Goal: Task Accomplishment & Management: Manage account settings

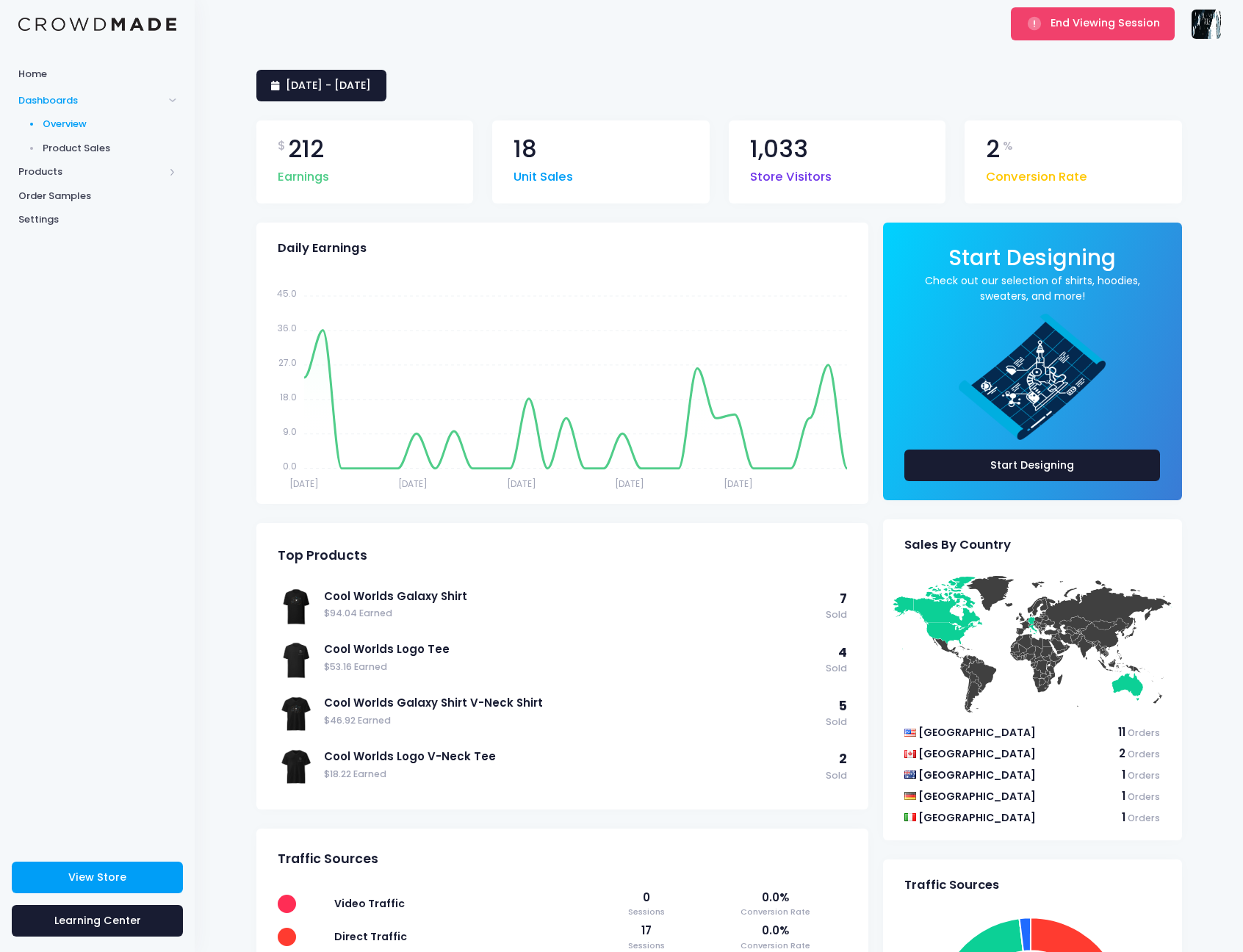
click at [1209, 38] on img at bounding box center [1207, 24] width 30 height 30
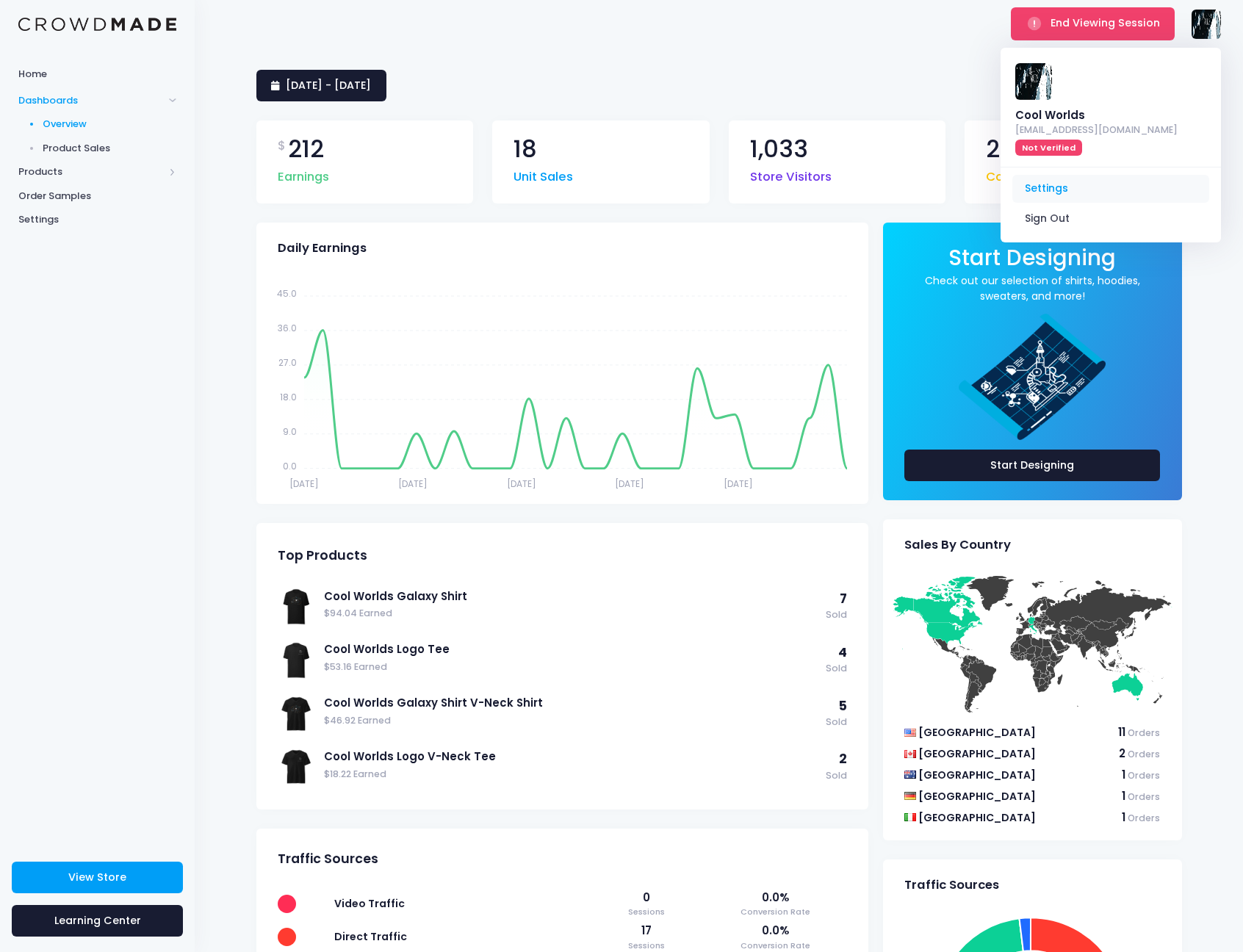
click at [1082, 175] on link "Settings" at bounding box center [1110, 189] width 197 height 28
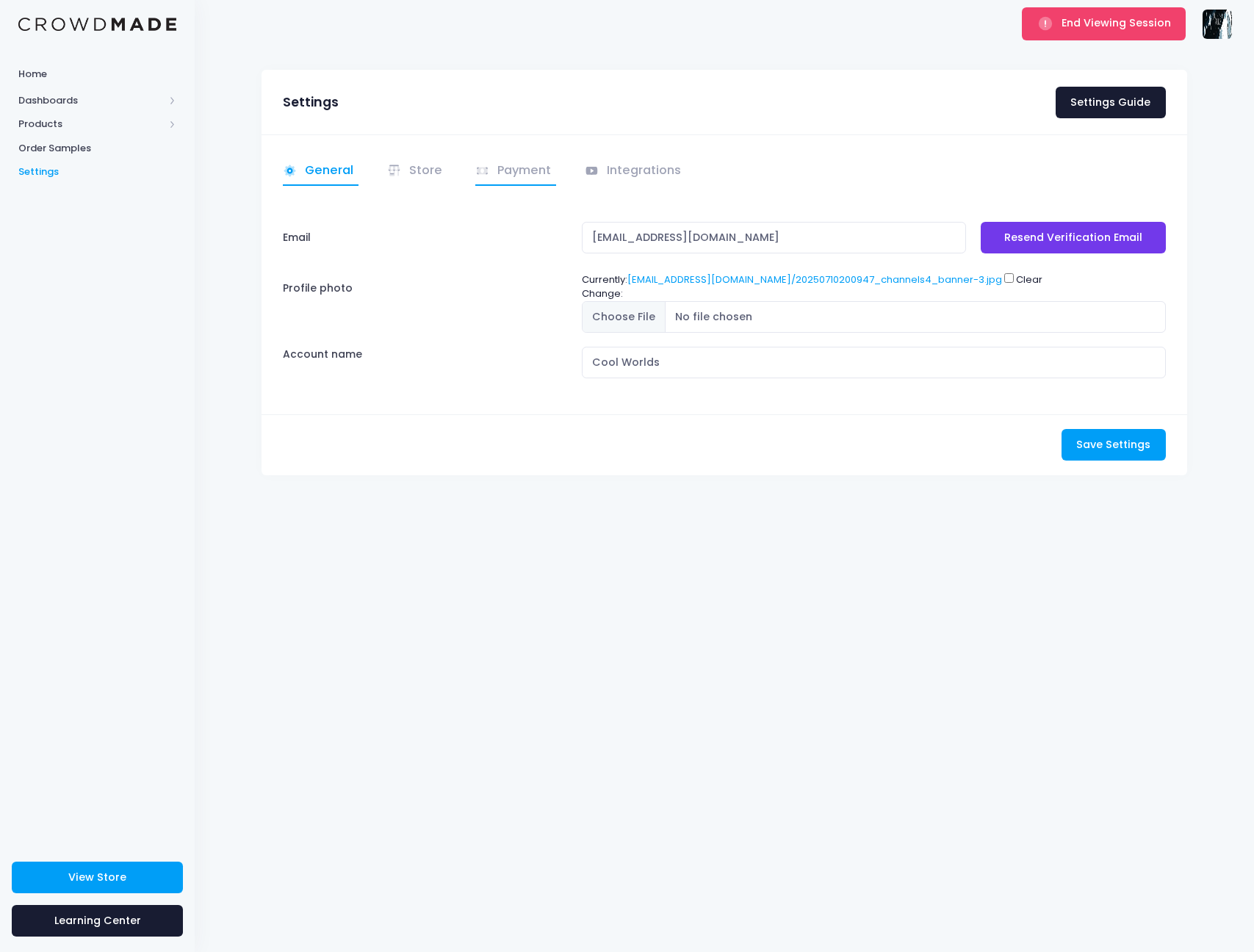
click at [540, 174] on link "Payment" at bounding box center [516, 171] width 81 height 29
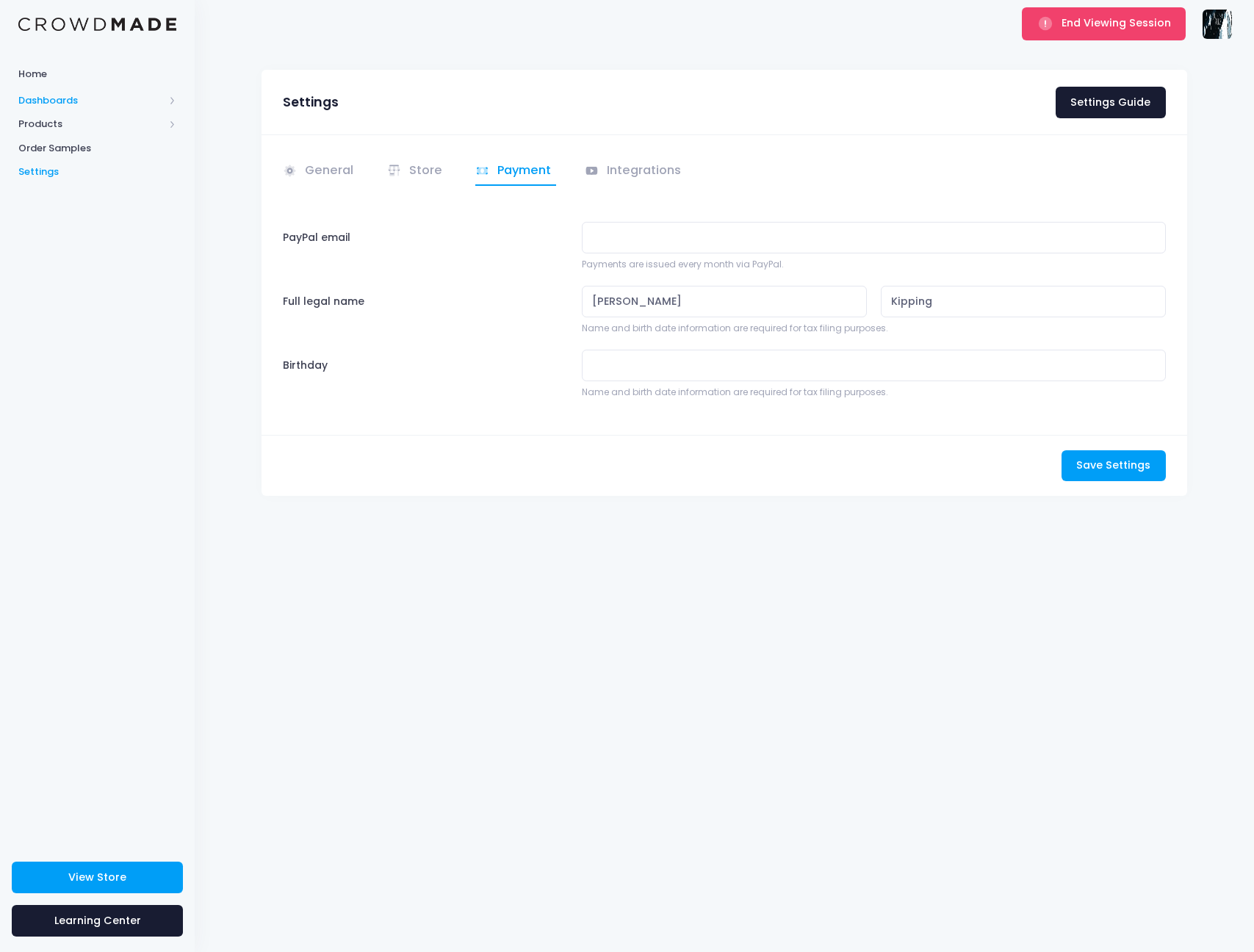
click at [83, 104] on span "Dashboards" at bounding box center [91, 101] width 146 height 15
click at [77, 172] on span "Products" at bounding box center [91, 172] width 146 height 15
click at [88, 167] on span "Product Editor" at bounding box center [110, 172] width 135 height 15
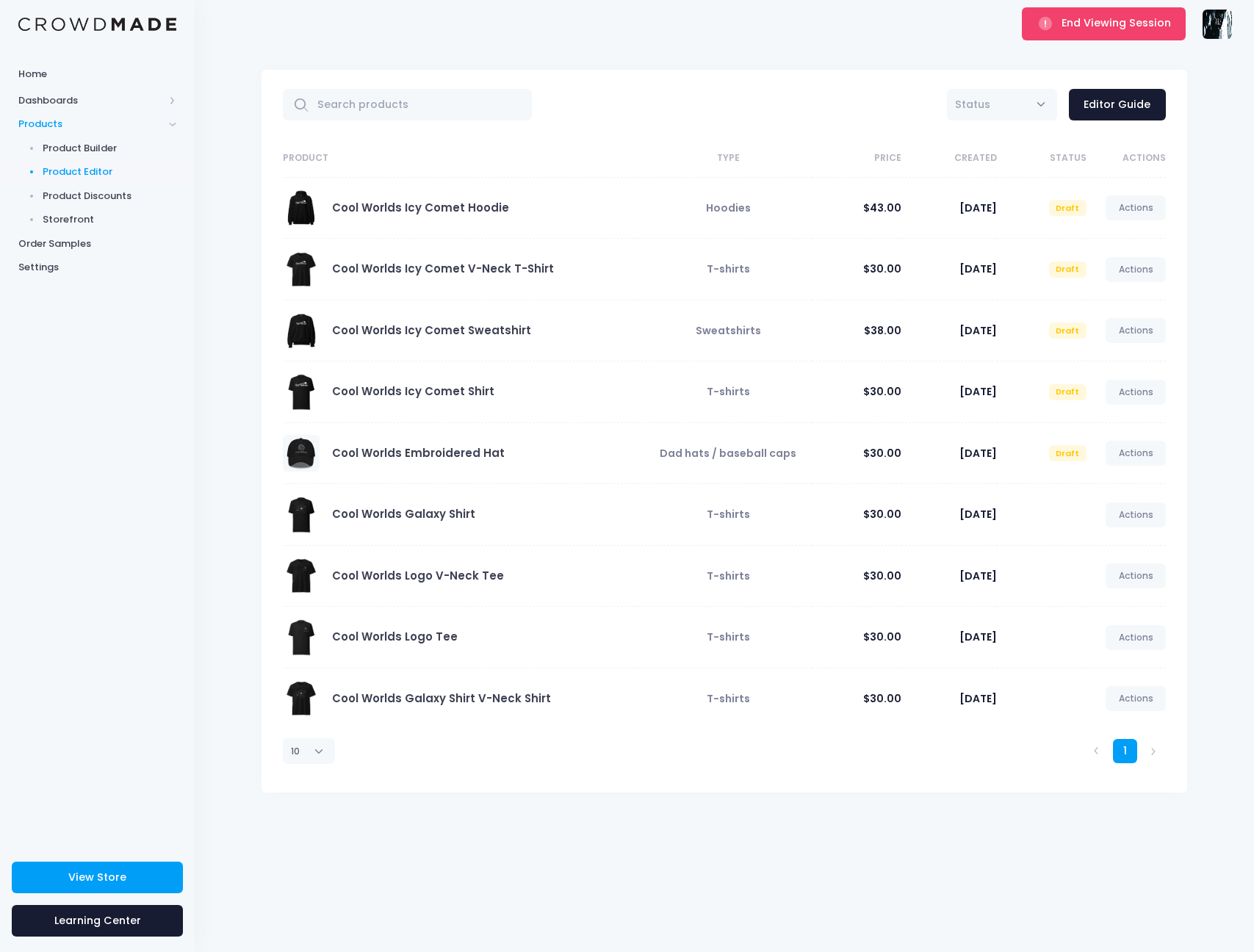
drag, startPoint x: 1081, startPoint y: 50, endPoint x: 1086, endPoint y: 42, distance: 9.4
click at [1081, 49] on div "All Active Draft Status Editor Guide Product Type Price Created Status Actions …" at bounding box center [724, 500] width 1059 height 904
click at [1092, 30] on button "End Viewing Session" at bounding box center [1105, 23] width 164 height 32
